Goal: Task Accomplishment & Management: Manage account settings

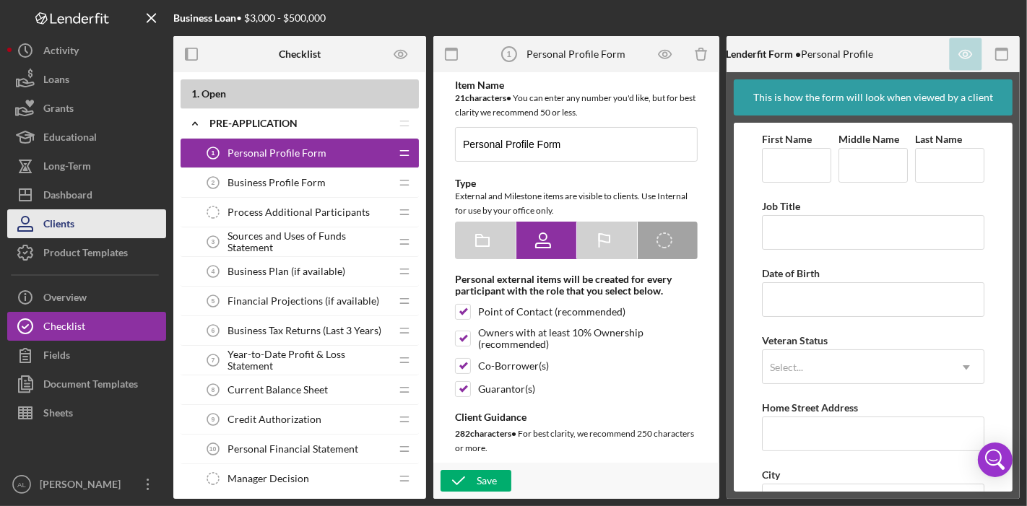
scroll to position [96, 0]
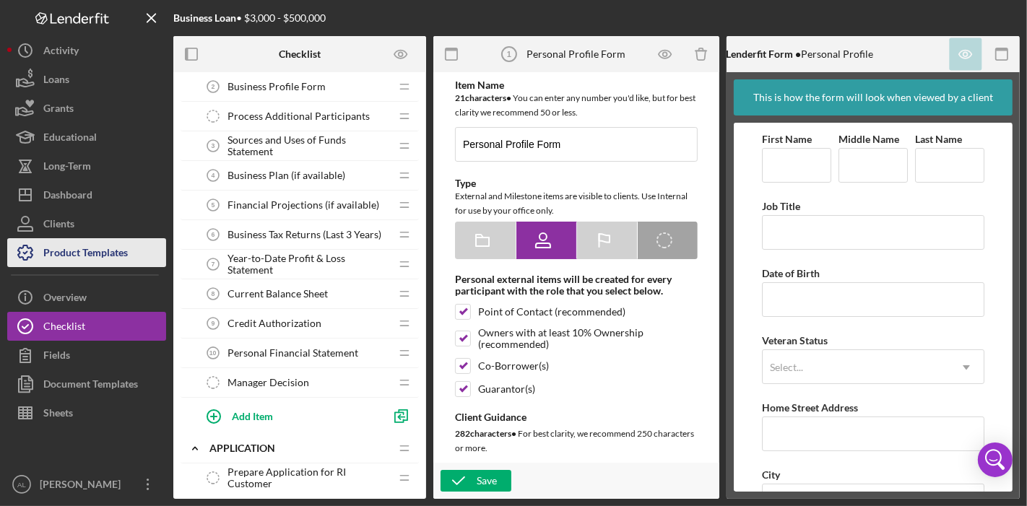
click at [90, 251] on div "Product Templates" at bounding box center [85, 254] width 84 height 32
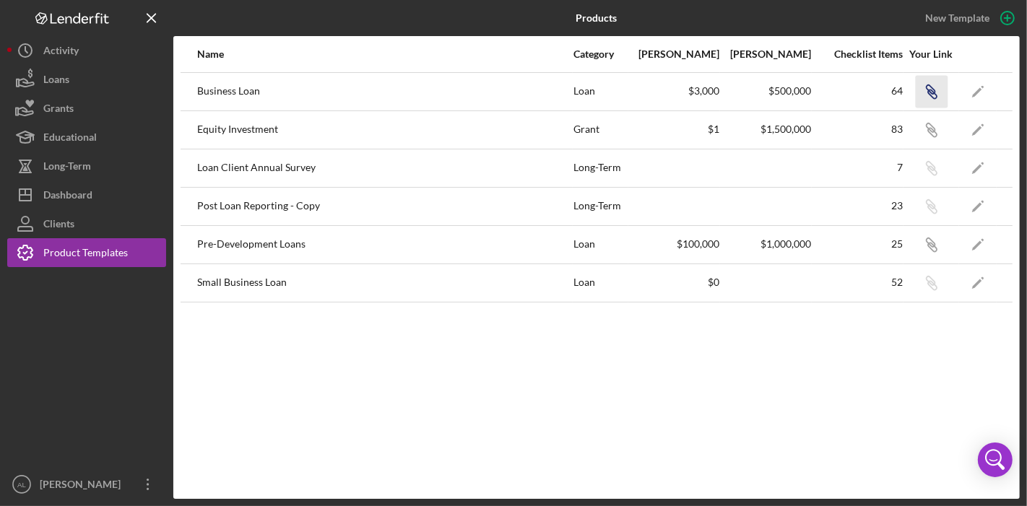
click at [936, 95] on icon "button" at bounding box center [932, 94] width 9 height 9
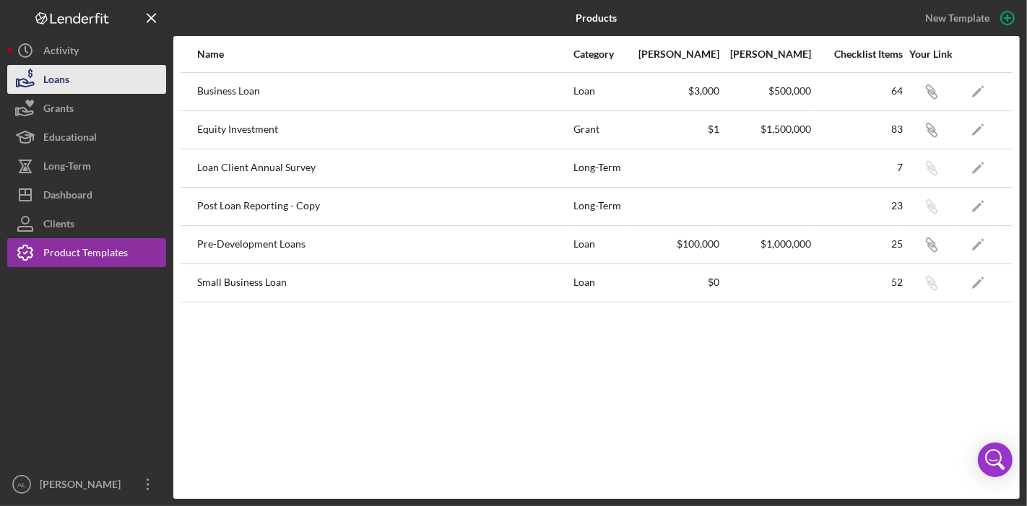
click at [71, 70] on button "Loans" at bounding box center [86, 79] width 159 height 29
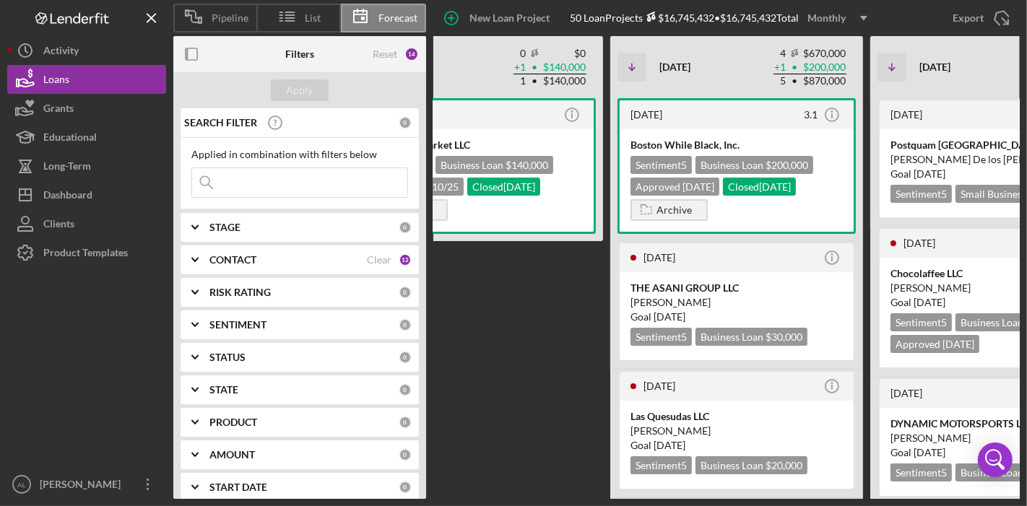
scroll to position [0, 454]
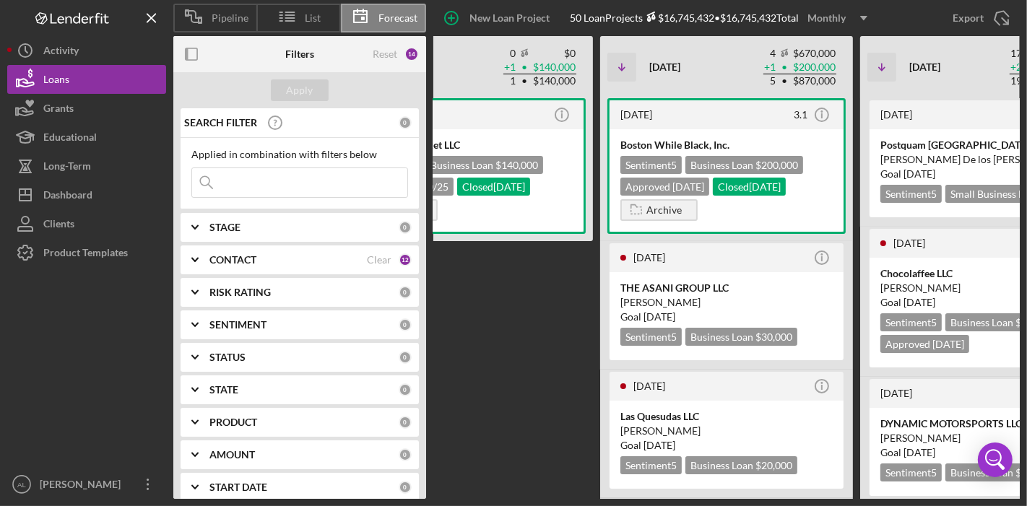
click at [570, 368] on div "[DATE] Icon/Info A&E Supermarket LLC Sentiment 5 Business Loan $140,000 Approve…" at bounding box center [466, 298] width 253 height 401
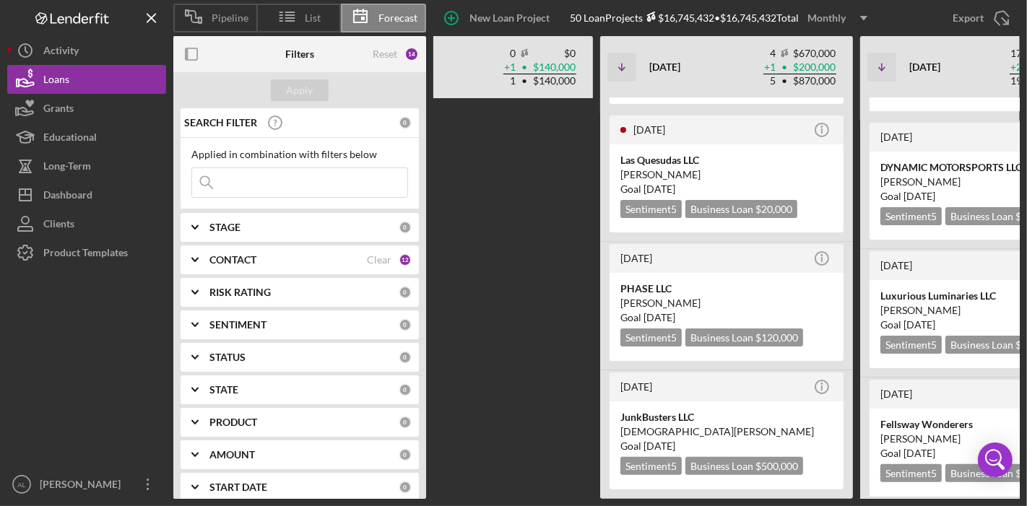
scroll to position [289, 0]
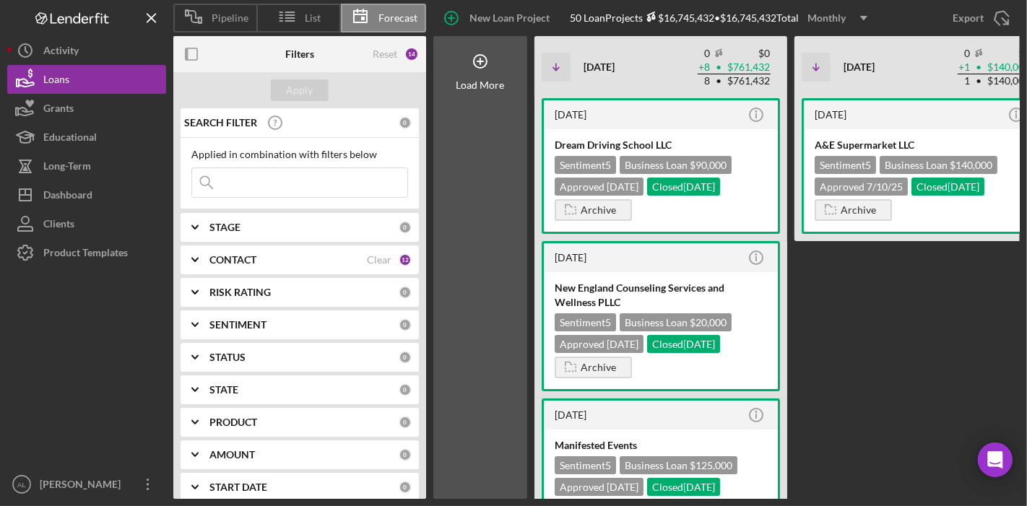
click at [853, 283] on div "[DATE] Icon/Info A&E Supermarket LLC Sentiment 5 Business Loan $140,000 Approve…" at bounding box center [920, 298] width 253 height 401
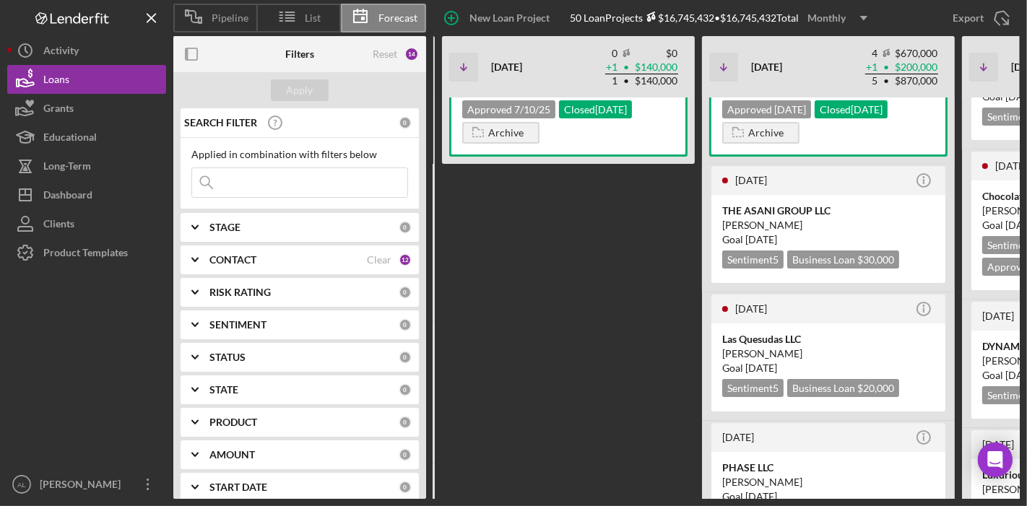
scroll to position [289, 0]
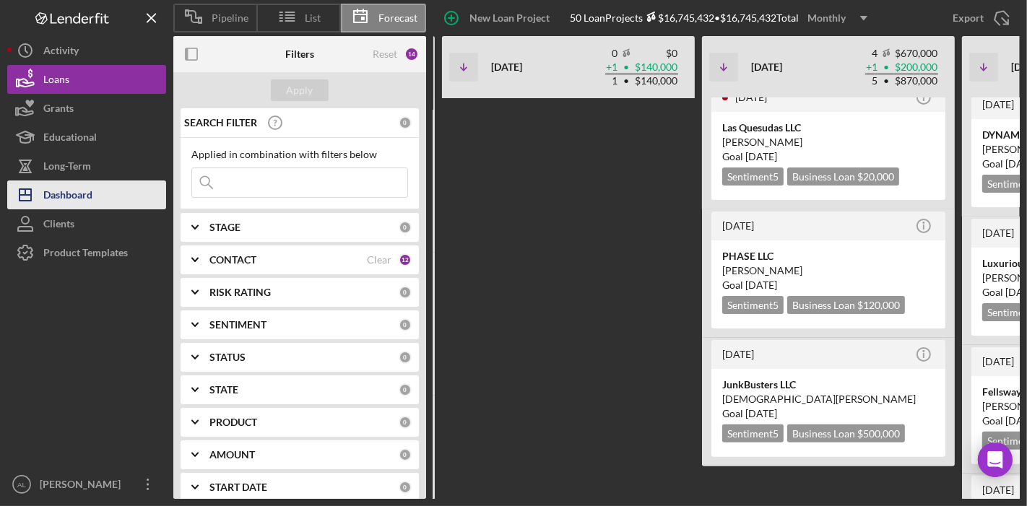
click at [97, 193] on button "Icon/Dashboard Dashboard" at bounding box center [86, 195] width 159 height 29
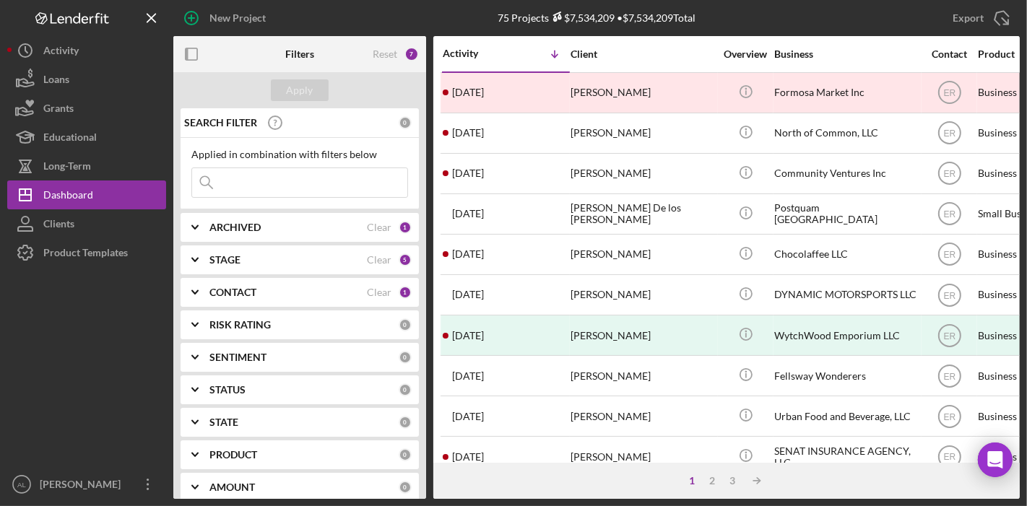
click at [304, 287] on div "CONTACT" at bounding box center [287, 293] width 157 height 12
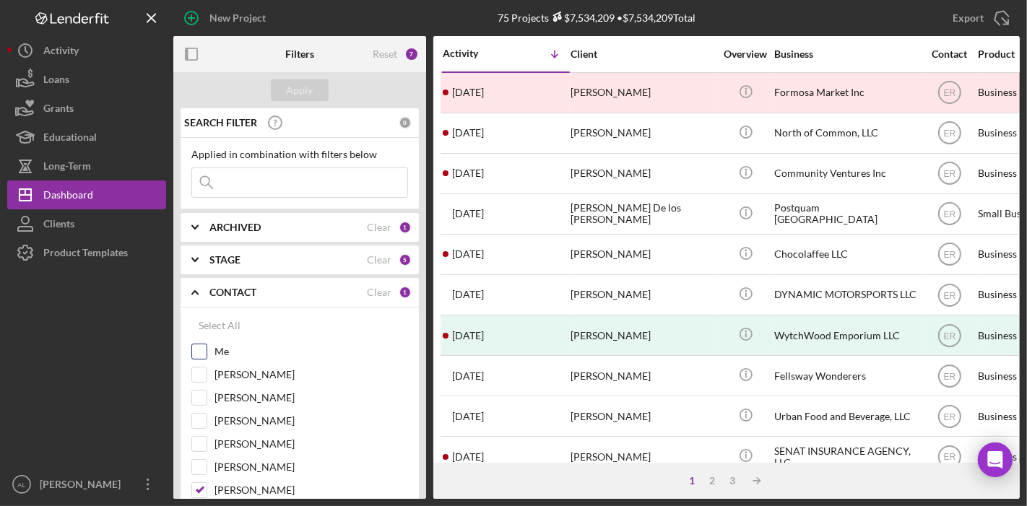
click at [207, 351] on div "Me" at bounding box center [299, 355] width 217 height 23
click at [202, 349] on input "Me" at bounding box center [199, 351] width 14 height 14
checkbox input "true"
click at [207, 483] on div "[PERSON_NAME]" at bounding box center [299, 493] width 217 height 23
click at [201, 483] on input "[PERSON_NAME]" at bounding box center [199, 490] width 14 height 14
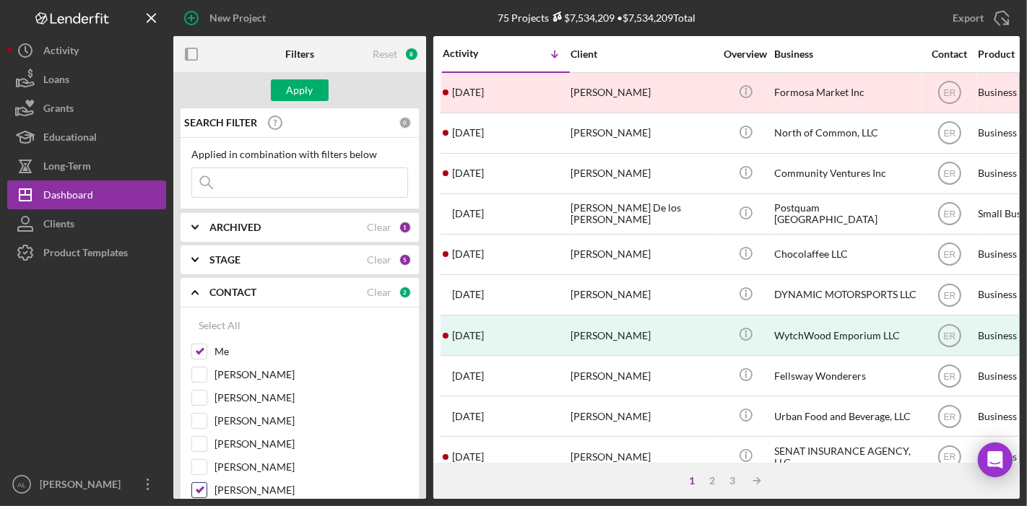
checkbox input "false"
click at [295, 83] on div "Apply" at bounding box center [300, 90] width 27 height 22
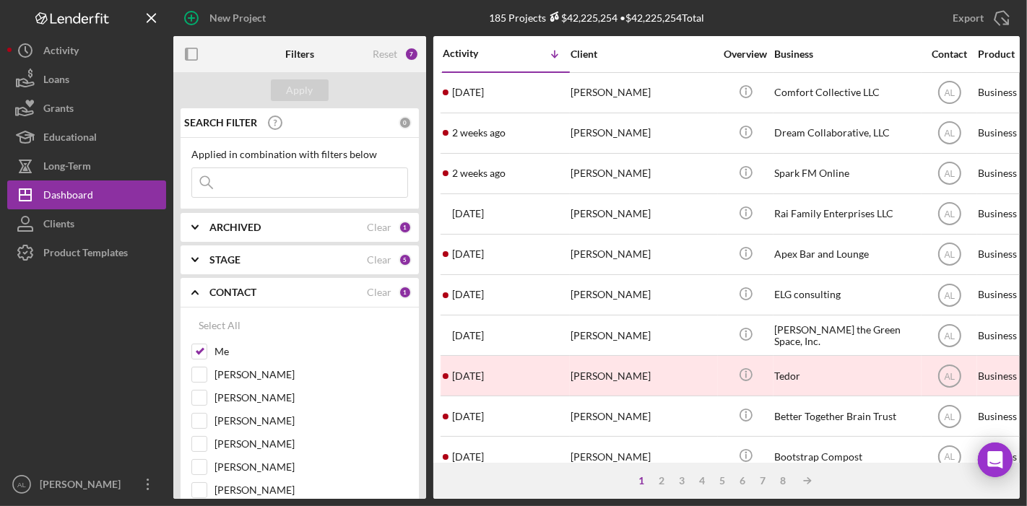
click at [334, 225] on div "ARCHIVED" at bounding box center [287, 228] width 157 height 12
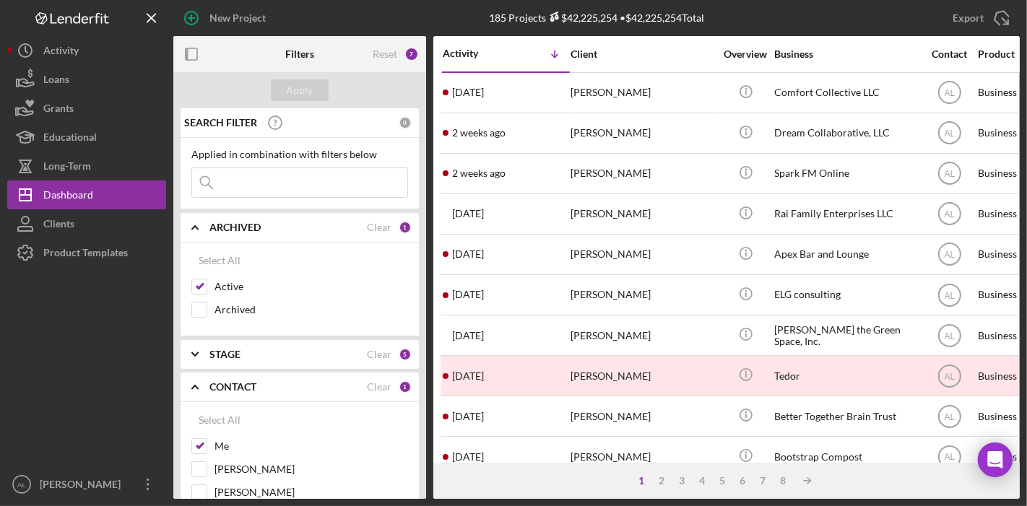
click at [304, 349] on div "STAGE" at bounding box center [287, 355] width 157 height 12
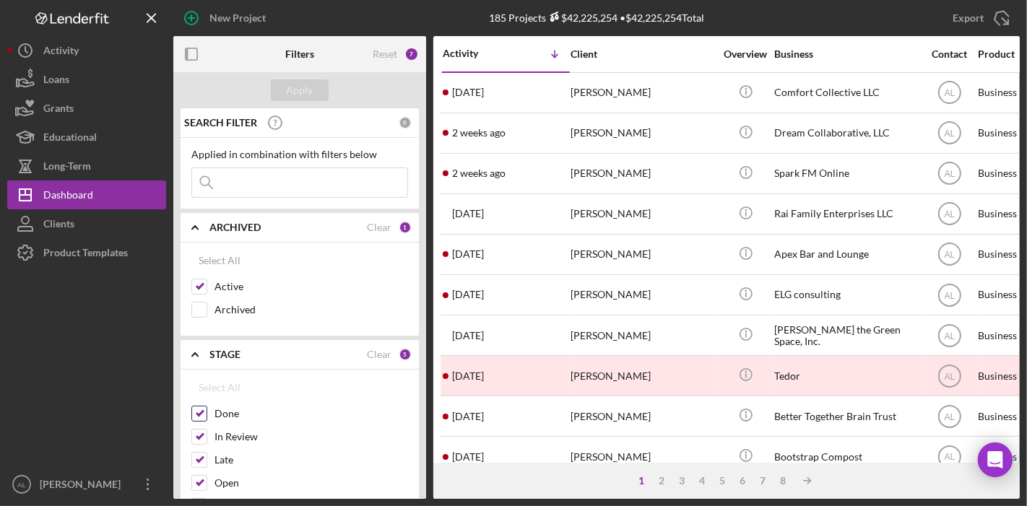
click at [199, 407] on input "Done" at bounding box center [199, 413] width 14 height 14
checkbox input "false"
click at [306, 94] on div "Apply" at bounding box center [300, 90] width 27 height 22
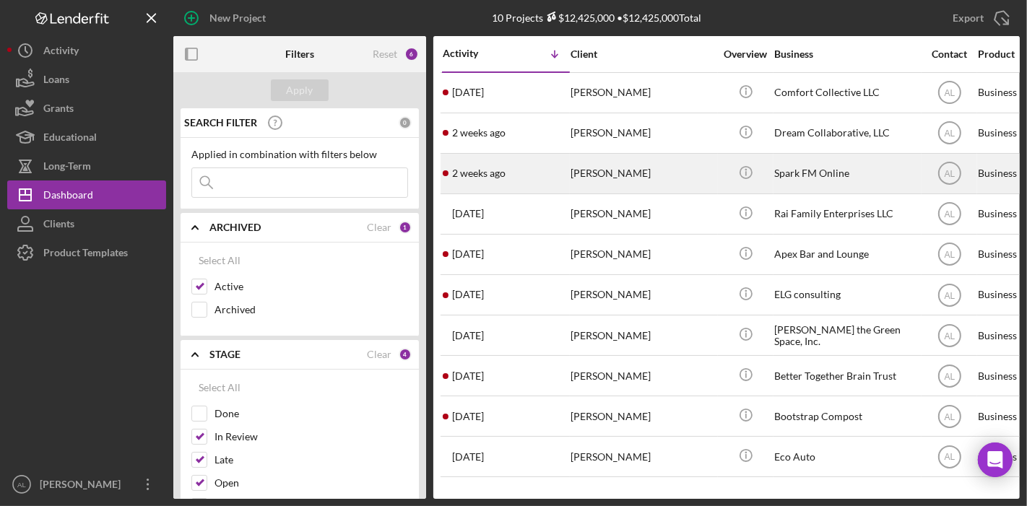
click at [650, 172] on div "[PERSON_NAME]" at bounding box center [642, 174] width 144 height 38
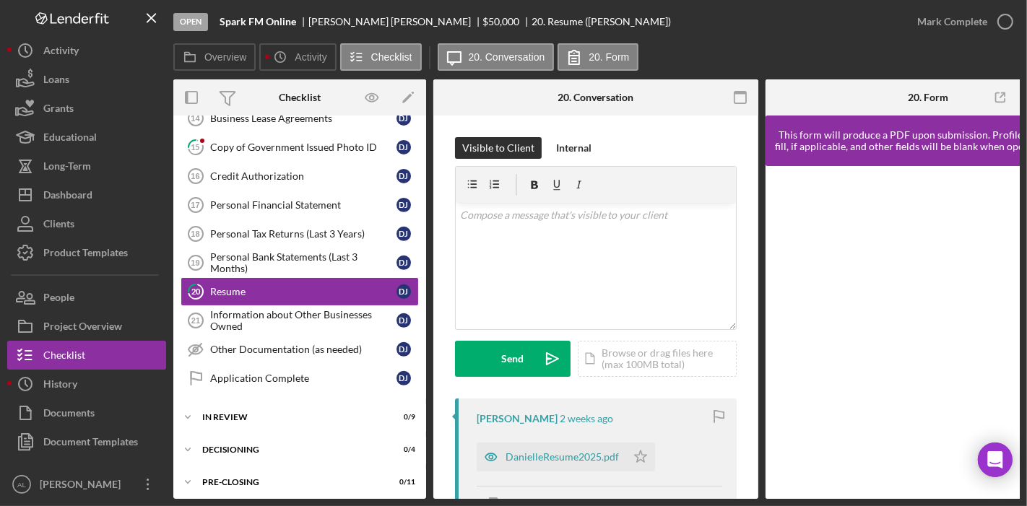
scroll to position [631, 0]
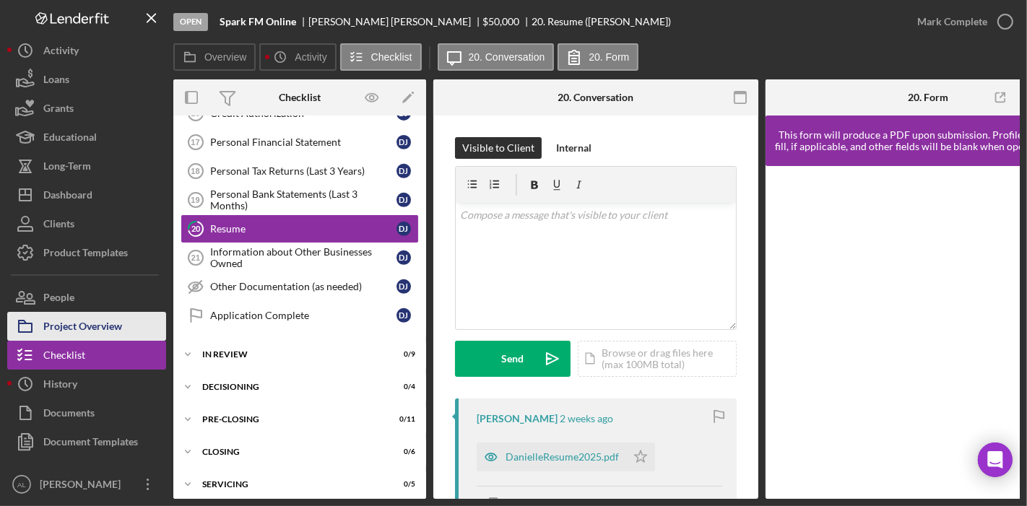
click at [123, 324] on button "Project Overview" at bounding box center [86, 326] width 159 height 29
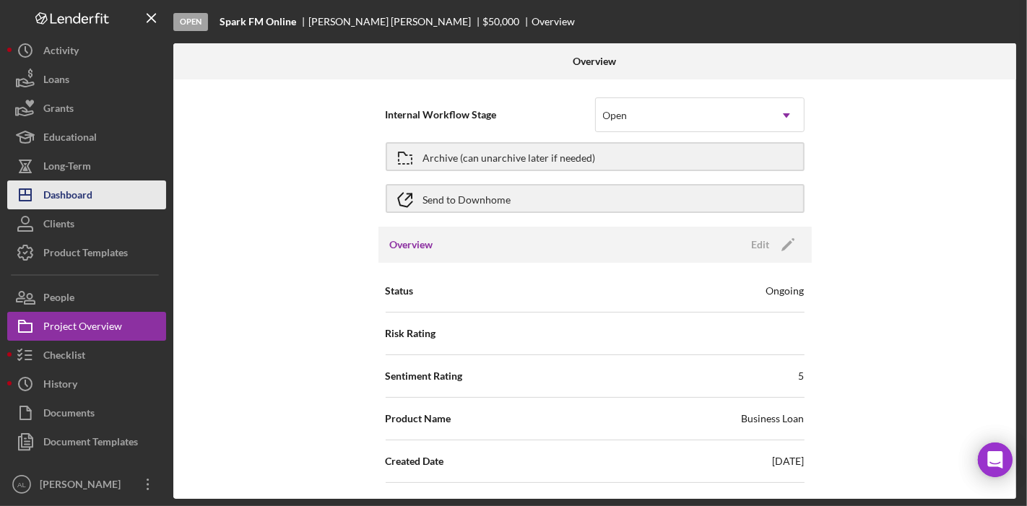
click at [79, 201] on div "Dashboard" at bounding box center [67, 197] width 49 height 32
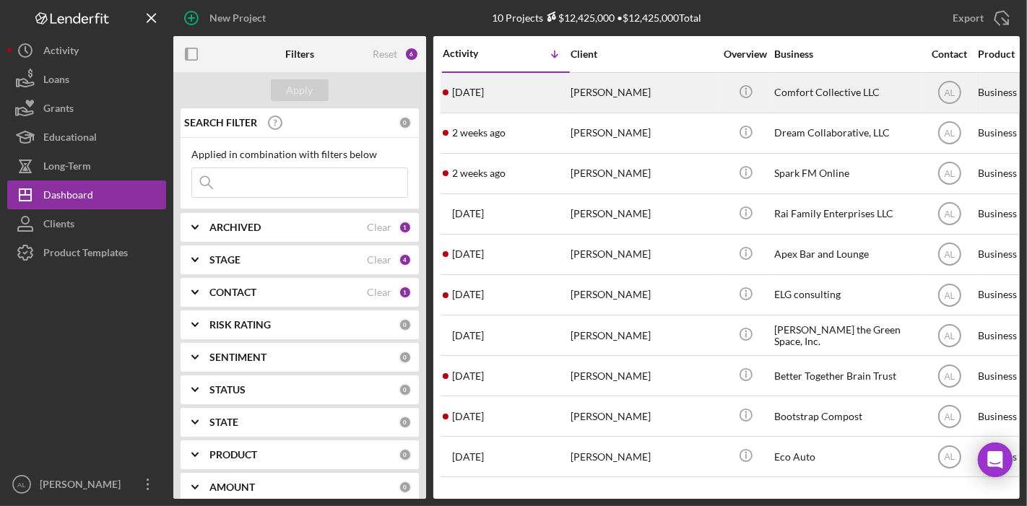
click at [638, 94] on div "[PERSON_NAME]" at bounding box center [642, 93] width 144 height 38
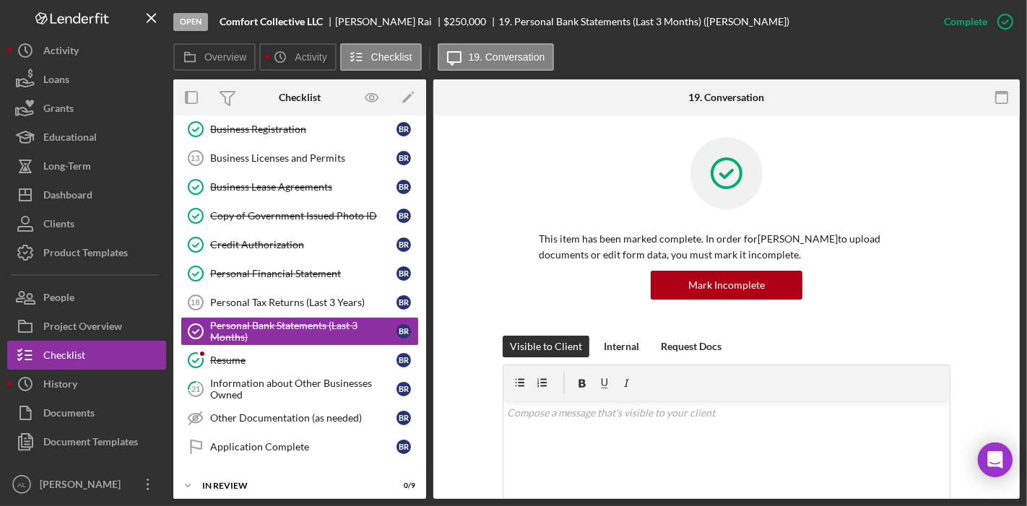
scroll to position [513, 0]
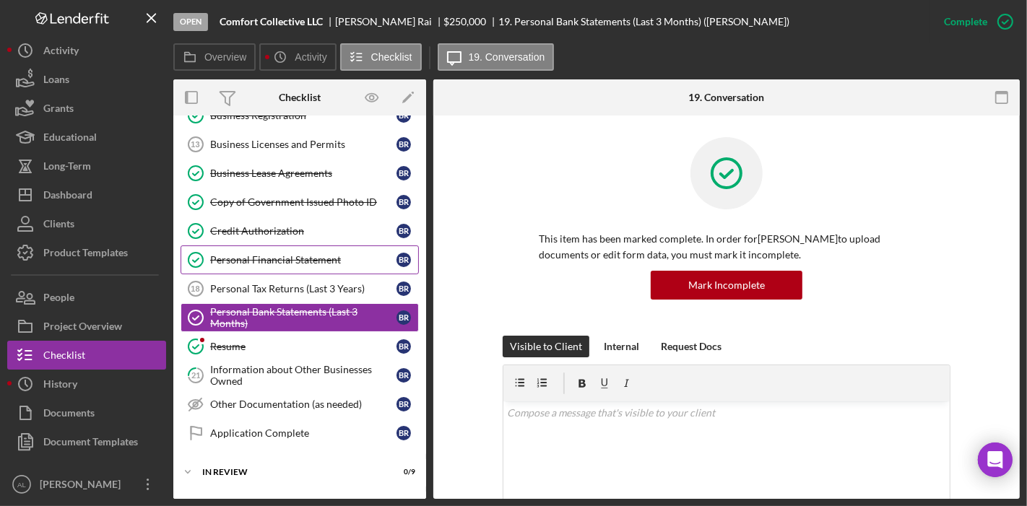
click at [284, 254] on div "Personal Financial Statement" at bounding box center [303, 260] width 186 height 12
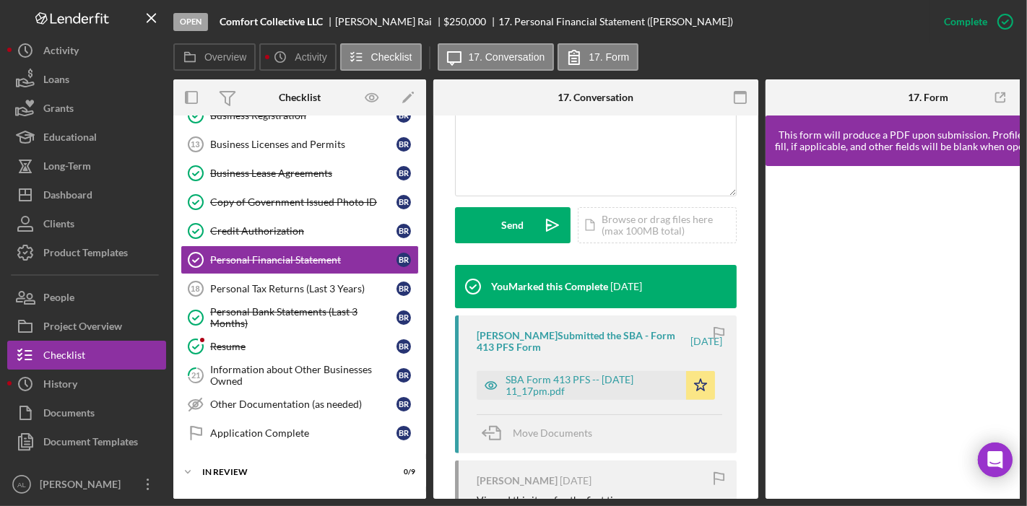
scroll to position [354, 0]
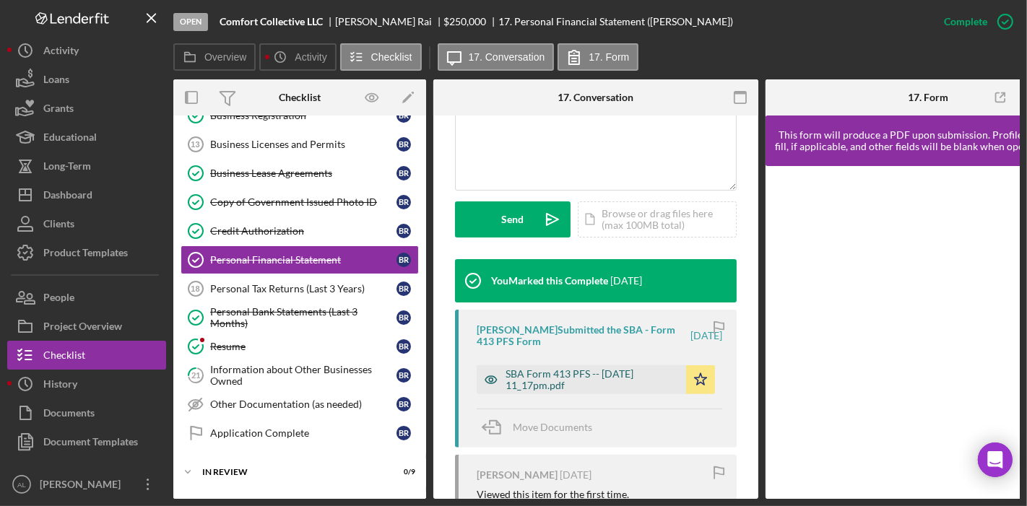
click at [487, 377] on icon "button" at bounding box center [491, 380] width 12 height 7
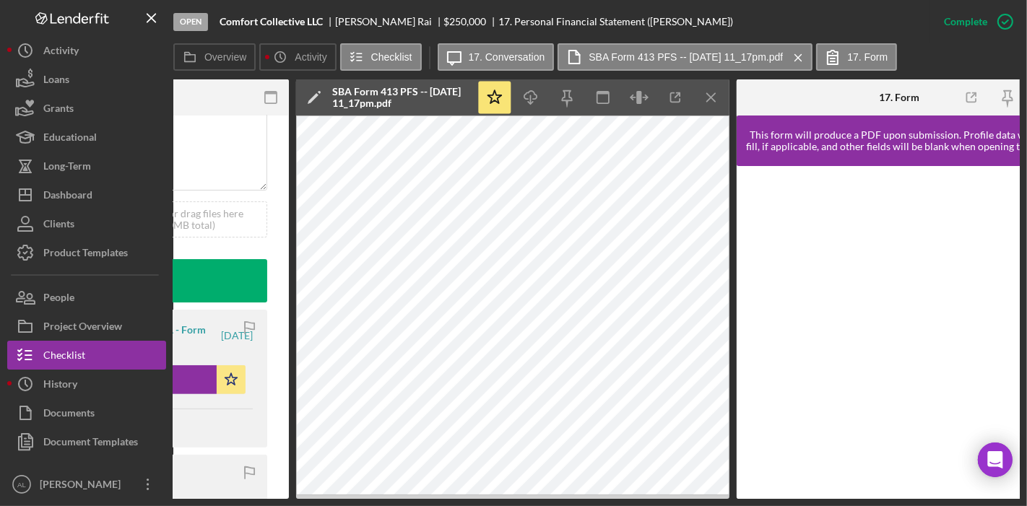
scroll to position [0, 487]
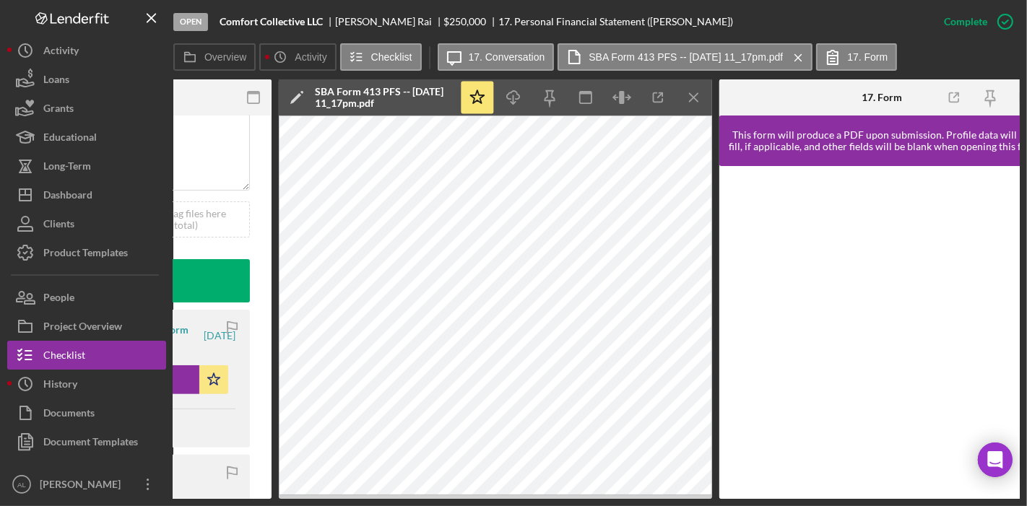
drag, startPoint x: 621, startPoint y: 500, endPoint x: 545, endPoint y: 498, distance: 75.8
click at [545, 498] on div "Open Comfort Collective LLC [PERSON_NAME] $250,000 $250,000 17. Personal Financ…" at bounding box center [513, 253] width 1027 height 506
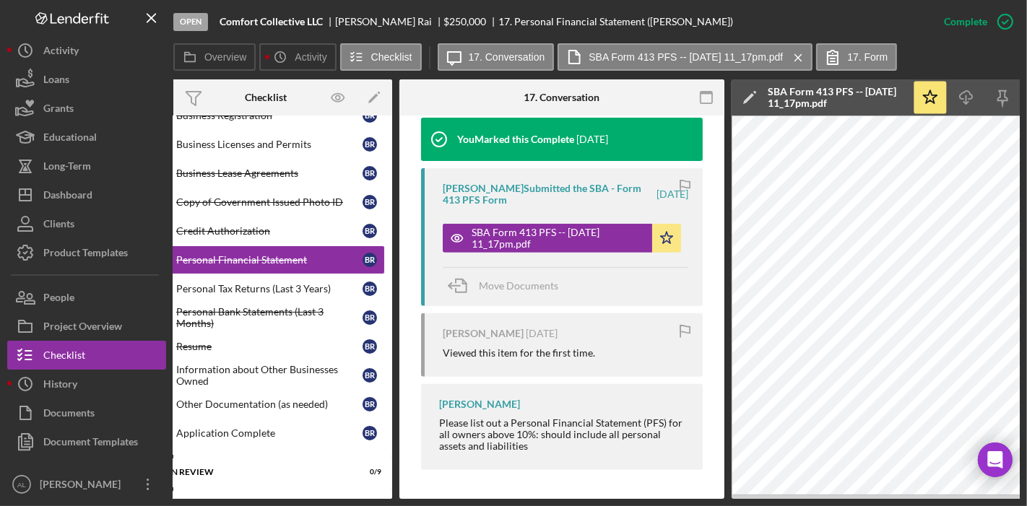
scroll to position [0, 0]
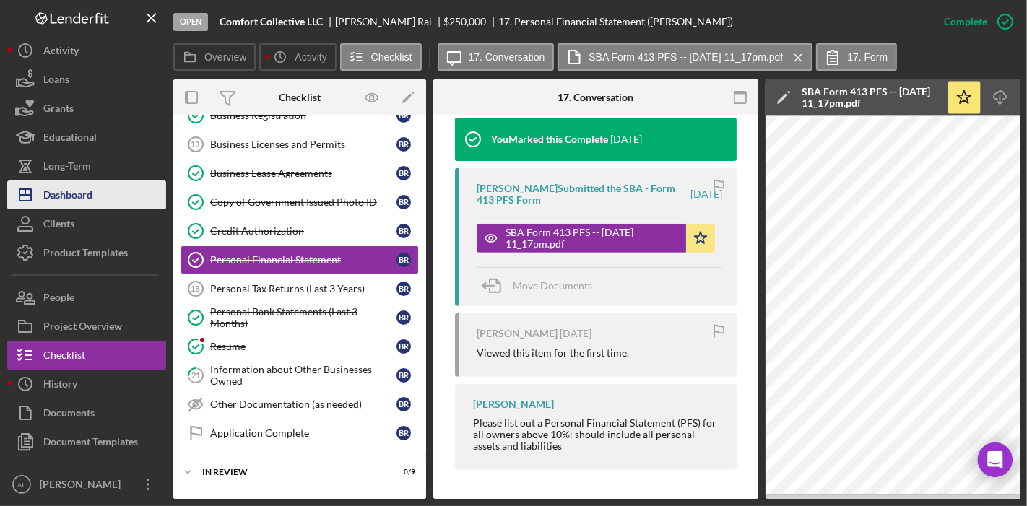
click at [95, 199] on button "Icon/Dashboard Dashboard" at bounding box center [86, 195] width 159 height 29
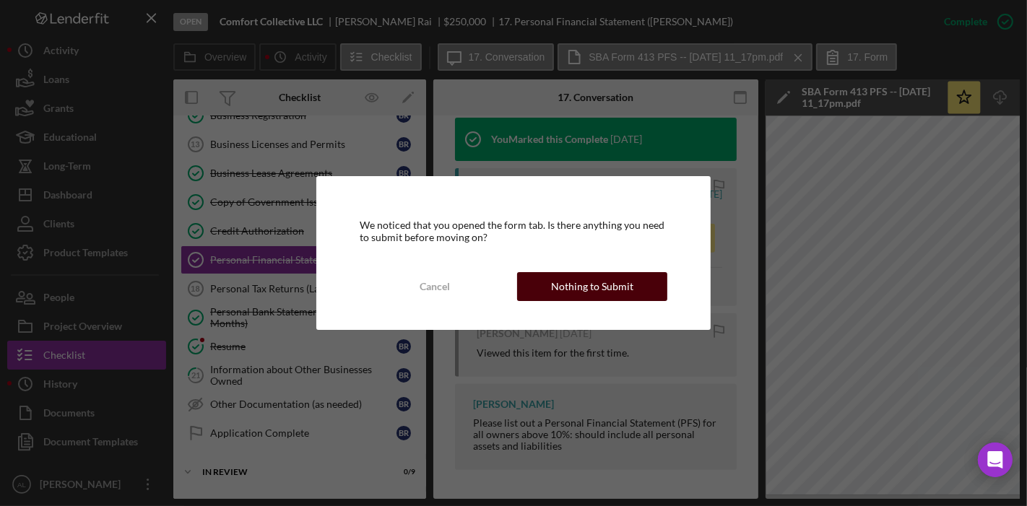
click at [583, 285] on div "Nothing to Submit" at bounding box center [592, 286] width 82 height 29
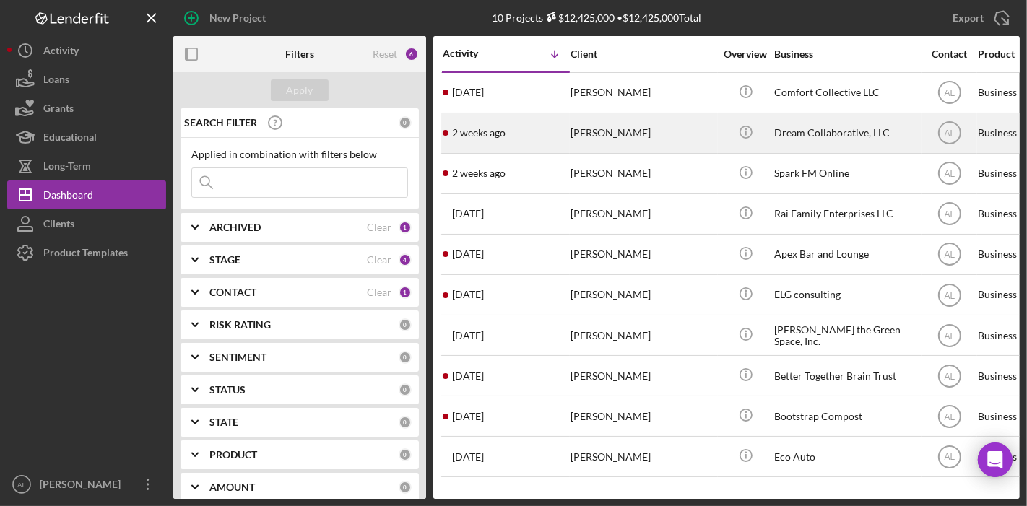
click at [703, 125] on div "[PERSON_NAME]" at bounding box center [642, 133] width 144 height 38
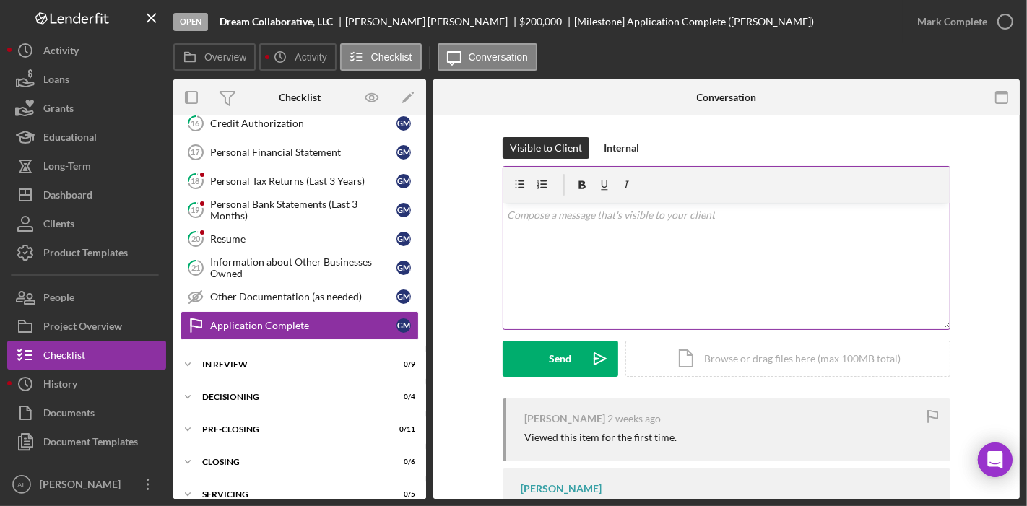
scroll to position [626, 0]
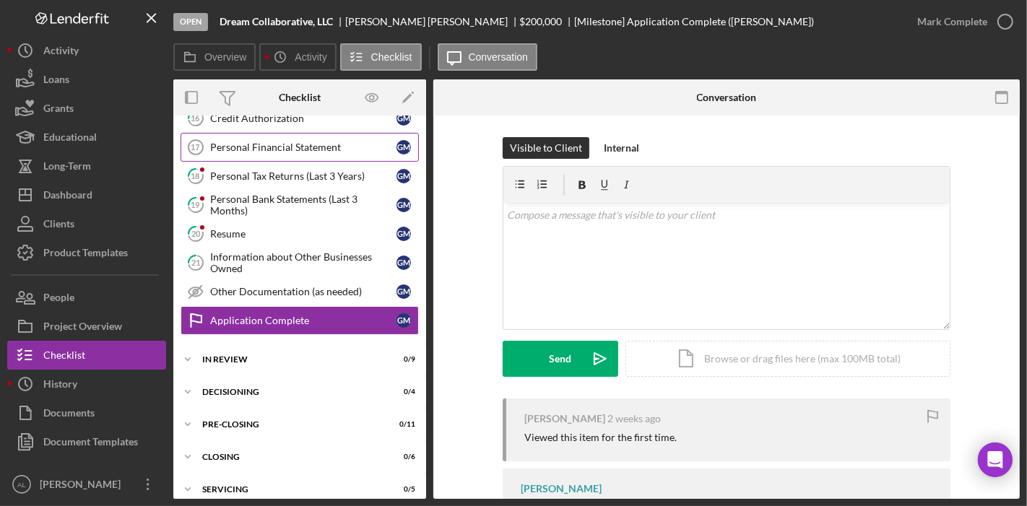
click at [297, 142] on div "Personal Financial Statement" at bounding box center [303, 148] width 186 height 12
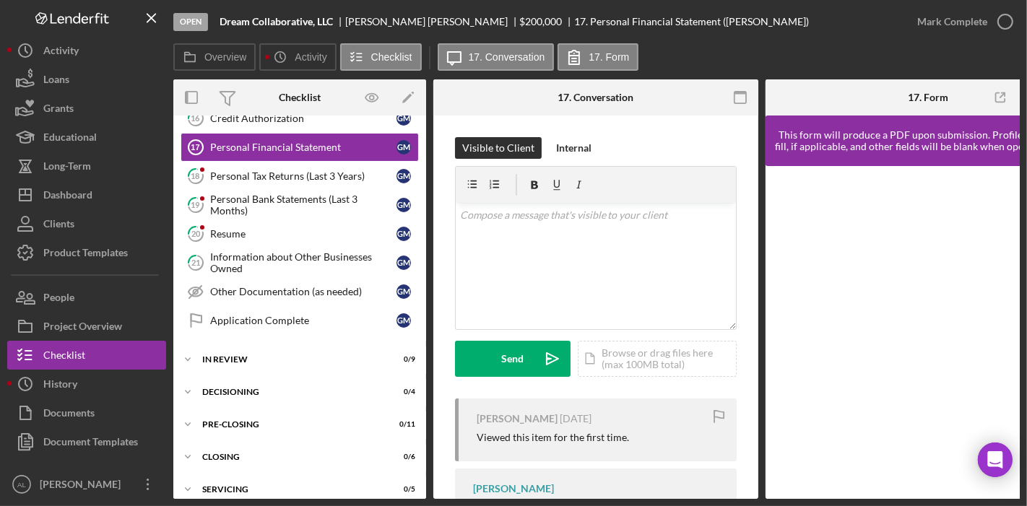
drag, startPoint x: 287, startPoint y: 227, endPoint x: 290, endPoint y: 93, distance: 134.3
click at [290, 93] on div "Checklist Icon/Edit Icon/Expander Application 5 / 28 Prepare Application for RI…" at bounding box center [299, 288] width 253 height 419
click at [264, 205] on div "Personal Bank Statements (Last 3 Months)" at bounding box center [303, 204] width 186 height 23
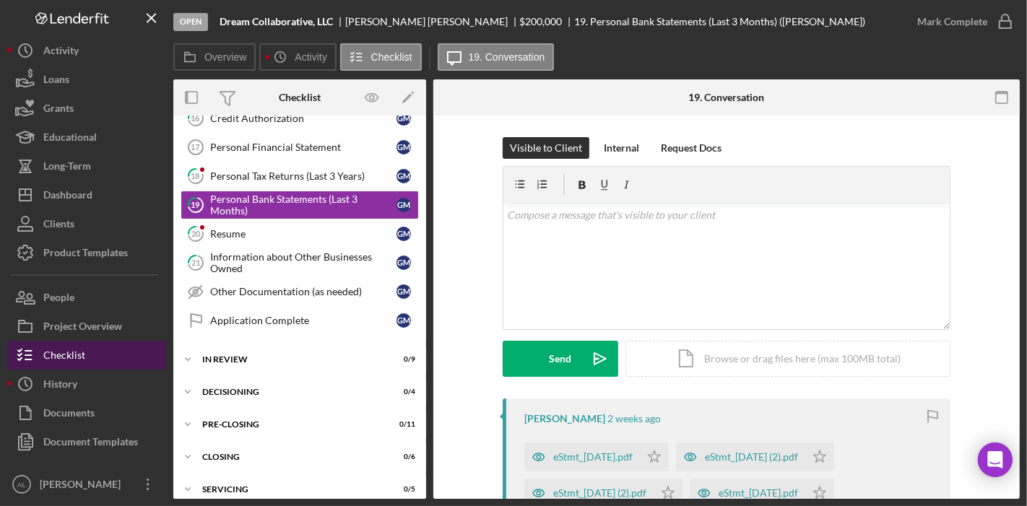
click at [134, 349] on button "Checklist" at bounding box center [86, 355] width 159 height 29
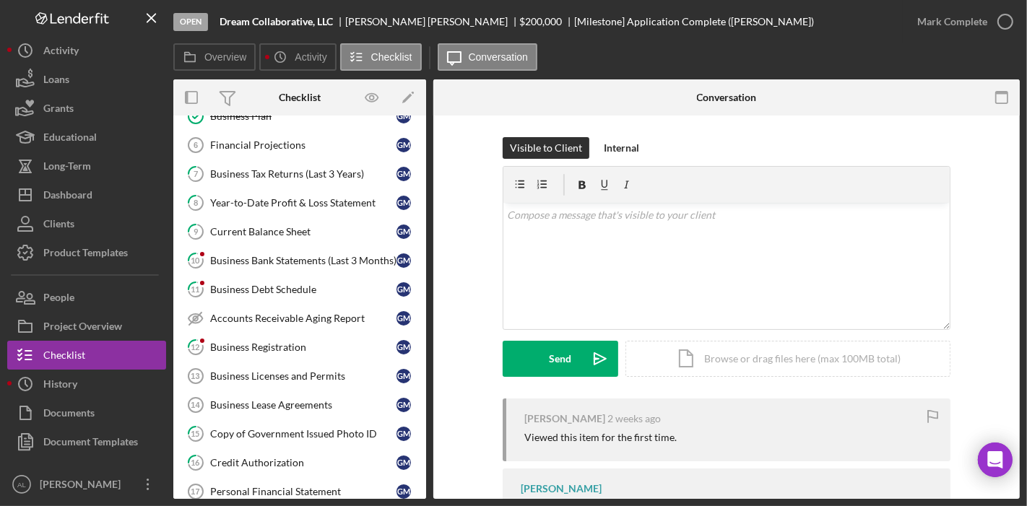
scroll to position [305, 0]
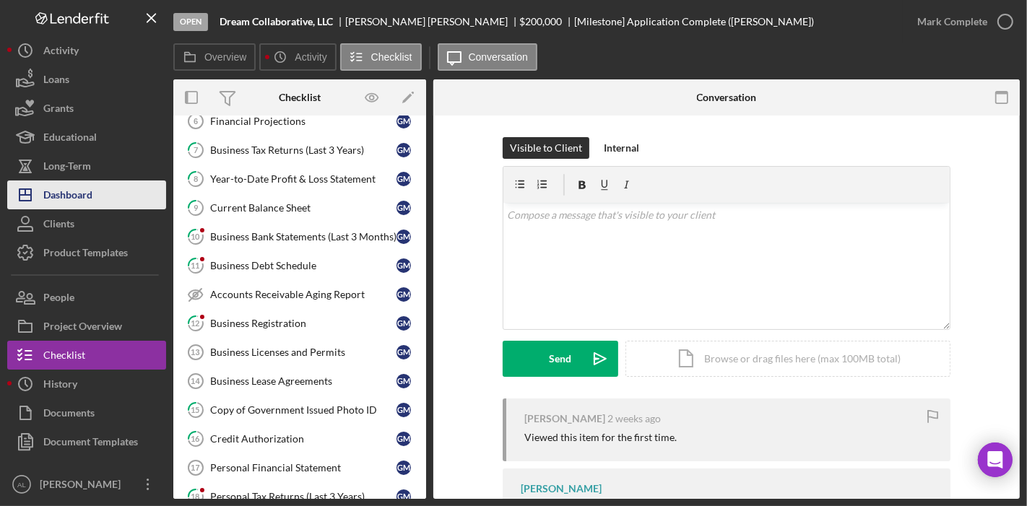
click at [88, 189] on div "Dashboard" at bounding box center [67, 197] width 49 height 32
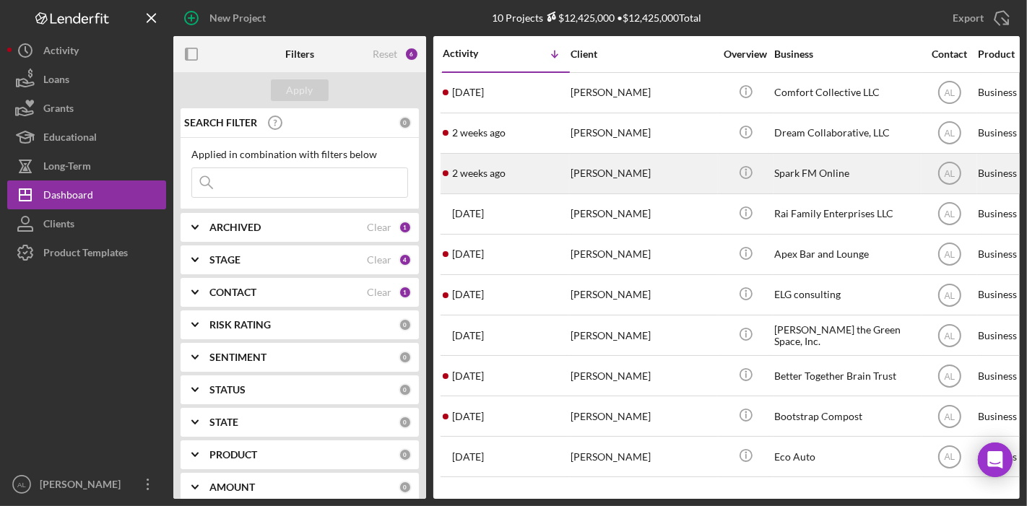
click at [644, 168] on div "[PERSON_NAME]" at bounding box center [642, 174] width 144 height 38
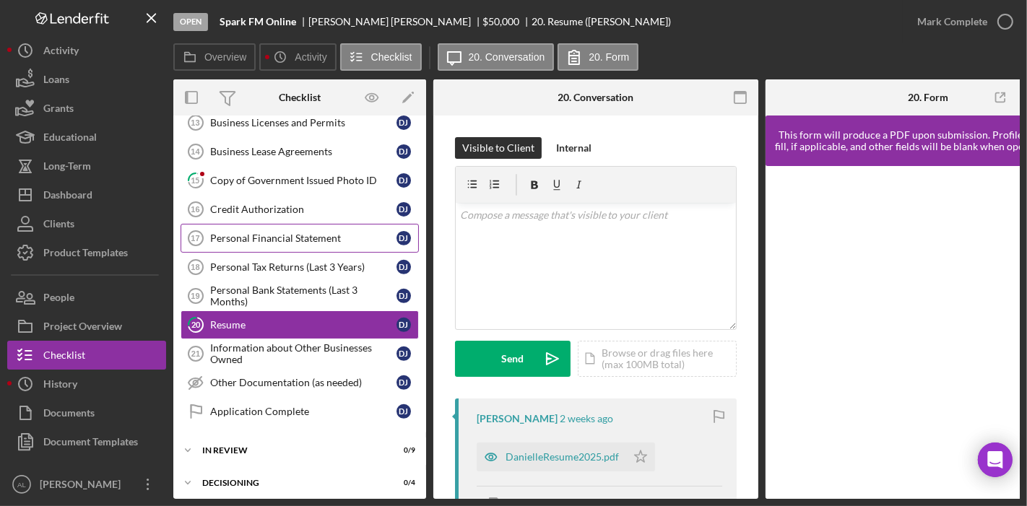
scroll to position [542, 0]
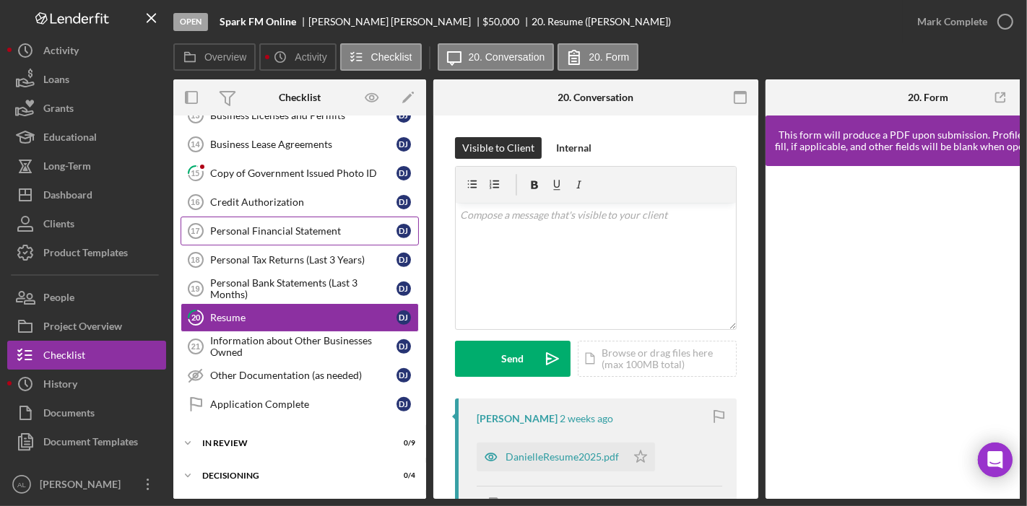
click at [284, 225] on div "Personal Financial Statement" at bounding box center [303, 231] width 186 height 12
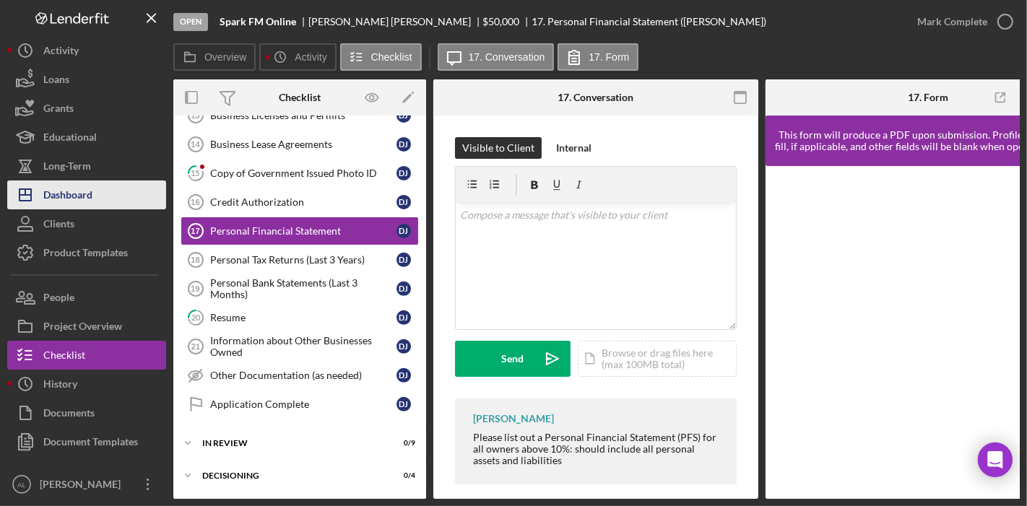
click at [88, 205] on div "Dashboard" at bounding box center [67, 197] width 49 height 32
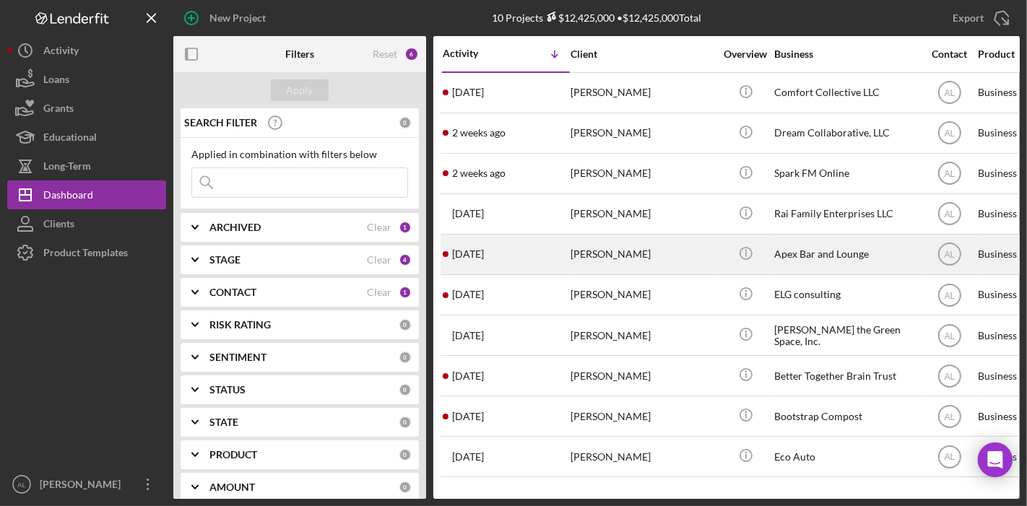
click at [625, 250] on div "[PERSON_NAME]" at bounding box center [642, 254] width 144 height 38
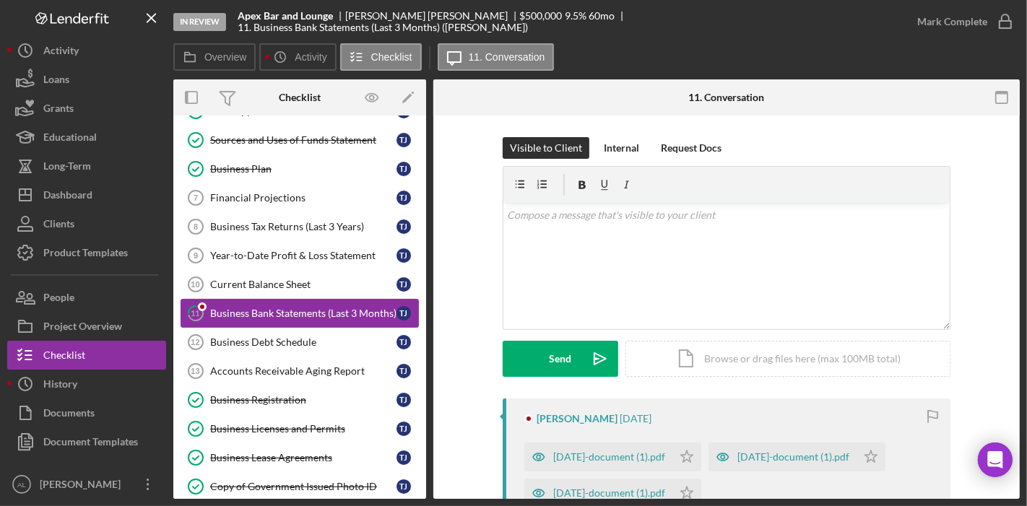
scroll to position [171, 0]
drag, startPoint x: 427, startPoint y: 310, endPoint x: 419, endPoint y: 332, distance: 23.7
click at [419, 332] on div "Overview Internal Workflow Stage In Review Icon/Dropdown Arrow Archive (can una…" at bounding box center [596, 288] width 846 height 419
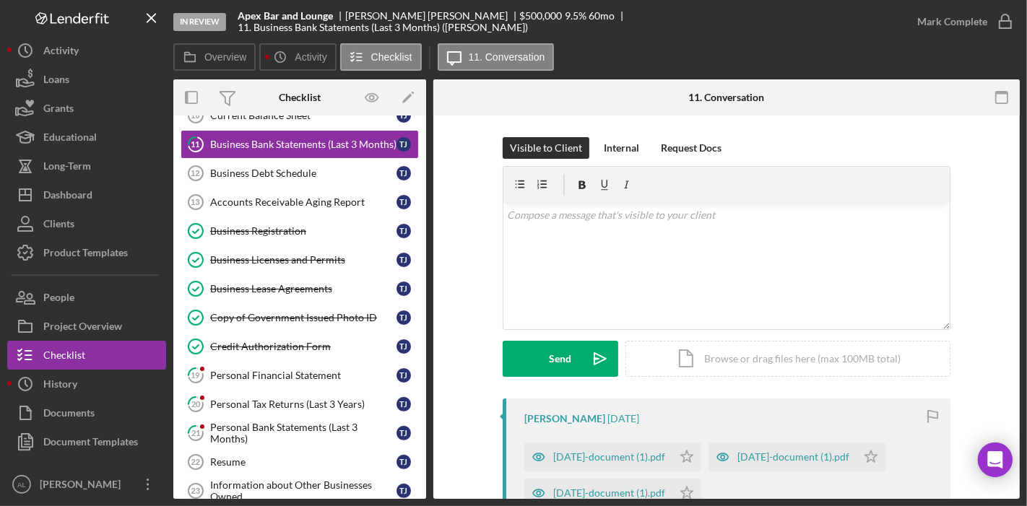
scroll to position [346, 0]
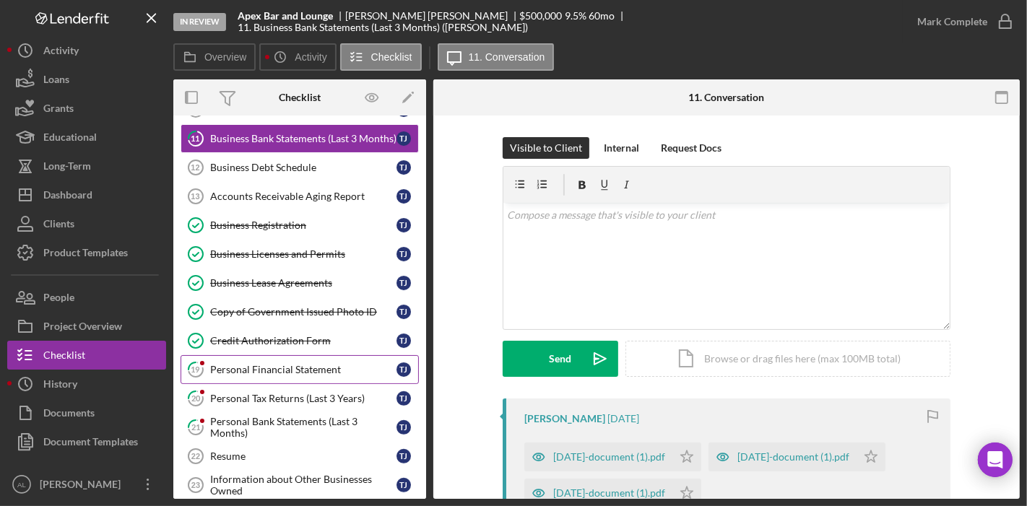
click at [290, 355] on link "19 Personal Financial Statement T J" at bounding box center [300, 369] width 238 height 29
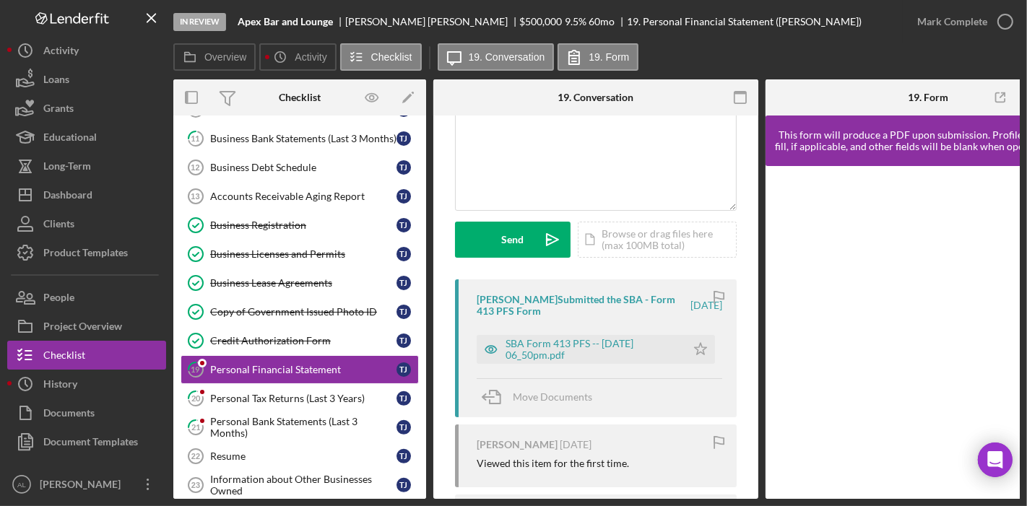
scroll to position [124, 0]
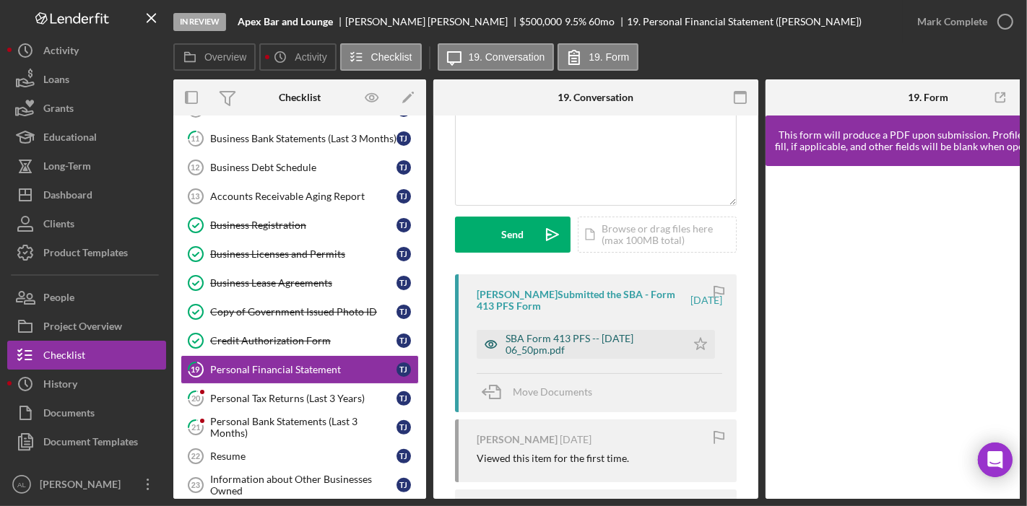
click at [586, 342] on div "SBA Form 413 PFS -- [DATE] 06_50pm.pdf" at bounding box center [591, 344] width 173 height 23
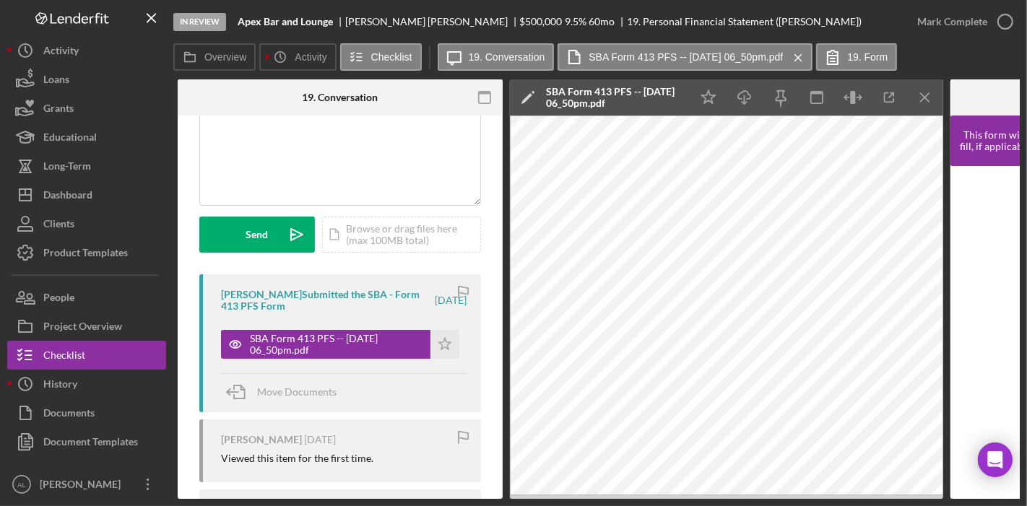
scroll to position [0, 259]
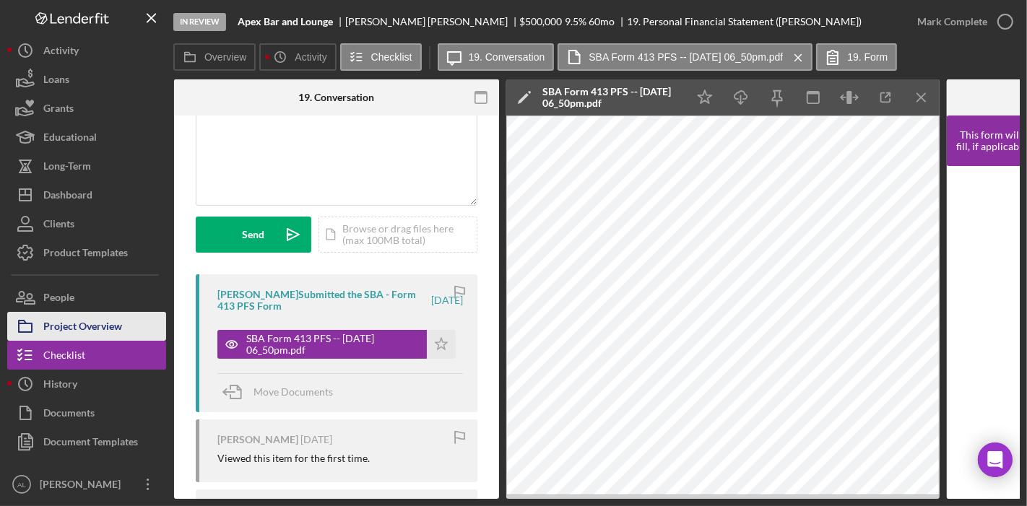
click at [113, 323] on div "Project Overview" at bounding box center [82, 328] width 79 height 32
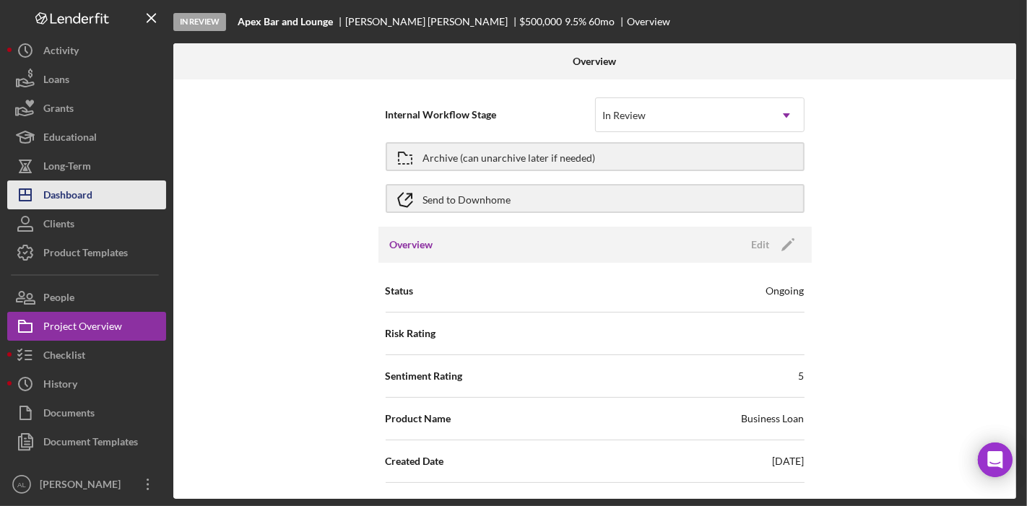
click at [84, 201] on div "Dashboard" at bounding box center [67, 197] width 49 height 32
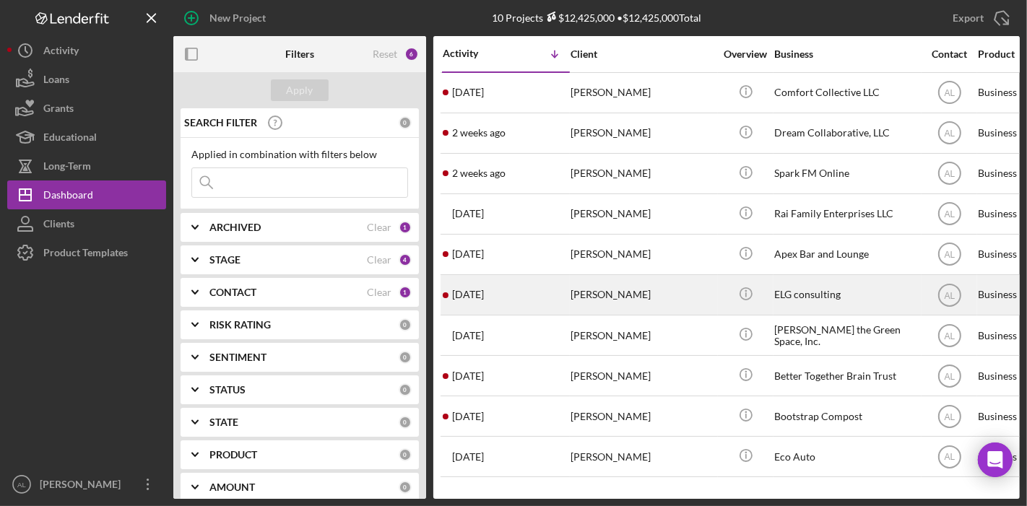
click at [632, 300] on div "[PERSON_NAME]" at bounding box center [642, 295] width 144 height 38
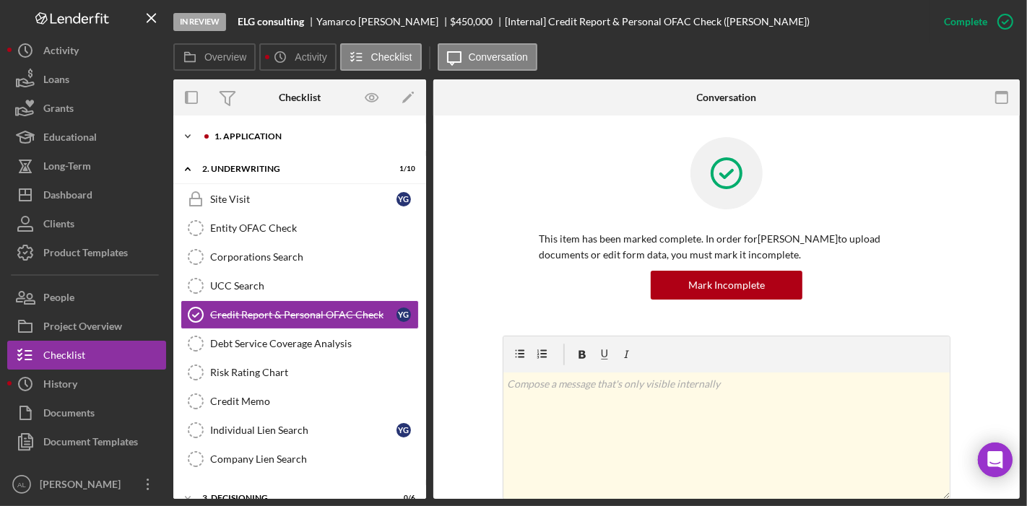
click at [347, 135] on div "1. Application" at bounding box center [310, 136] width 193 height 9
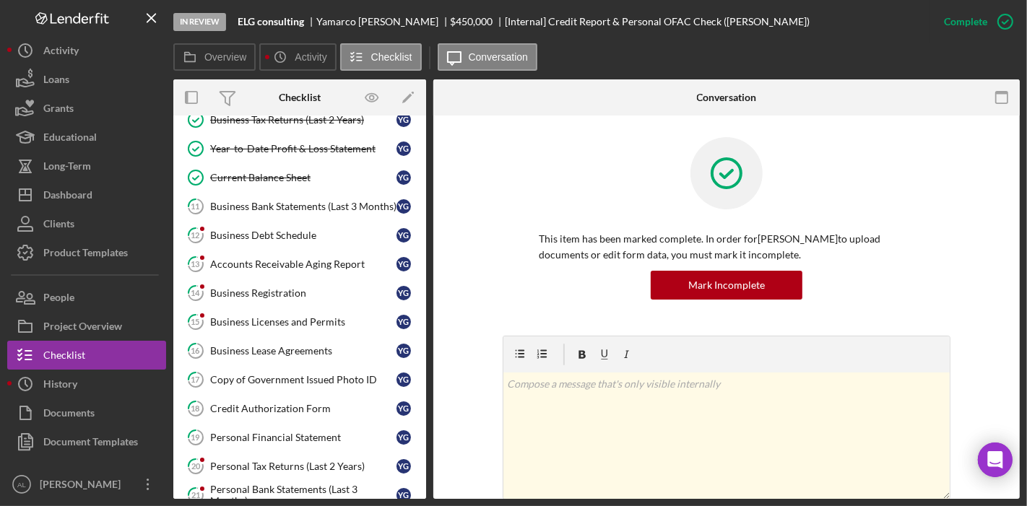
scroll to position [345, 0]
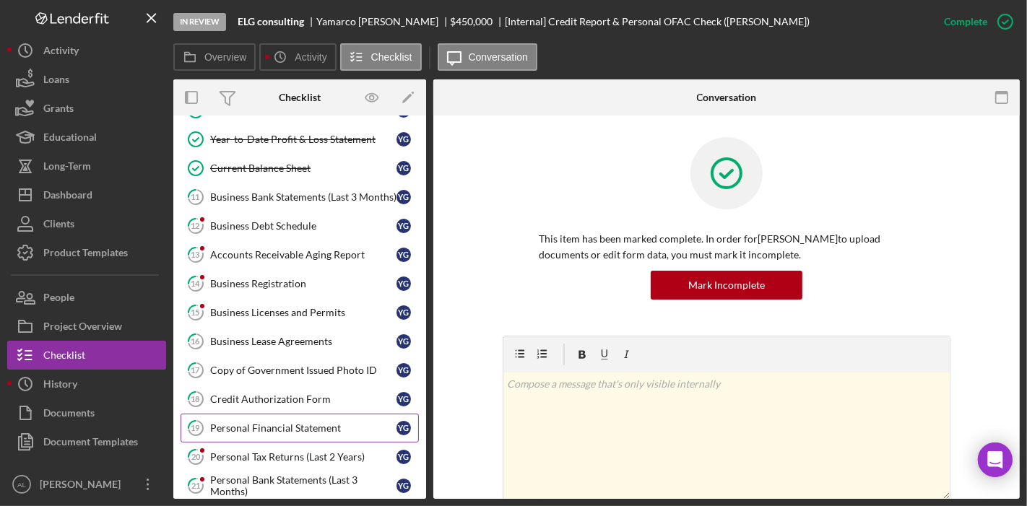
click at [310, 414] on link "19 Personal Financial Statement Y G" at bounding box center [300, 428] width 238 height 29
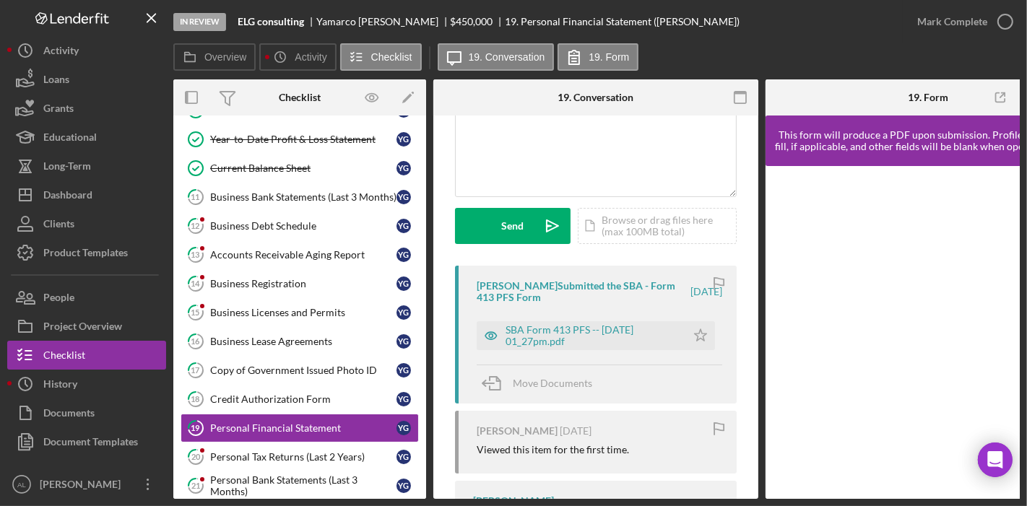
scroll to position [134, 0]
click at [492, 329] on icon "button" at bounding box center [491, 335] width 29 height 29
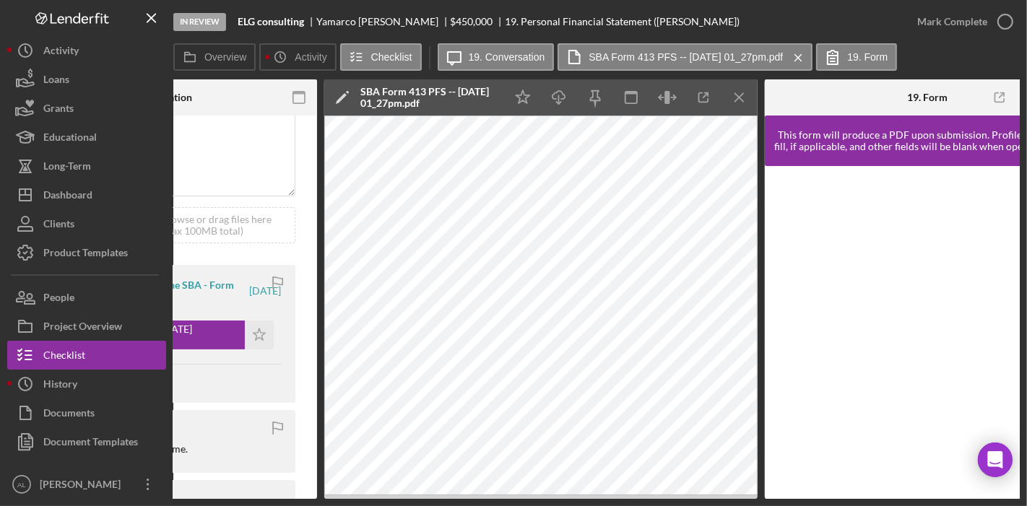
scroll to position [0, 443]
